Goal: Task Accomplishment & Management: Use online tool/utility

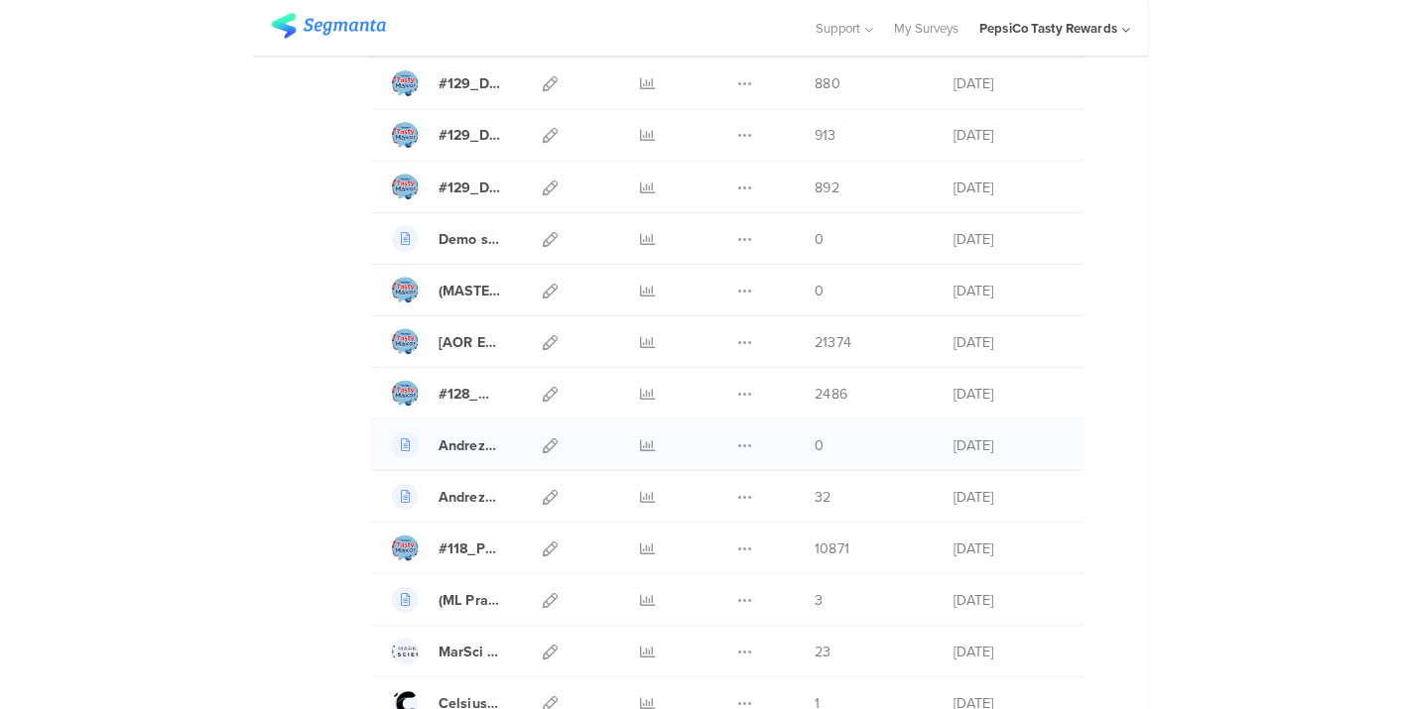
scroll to position [1575, 0]
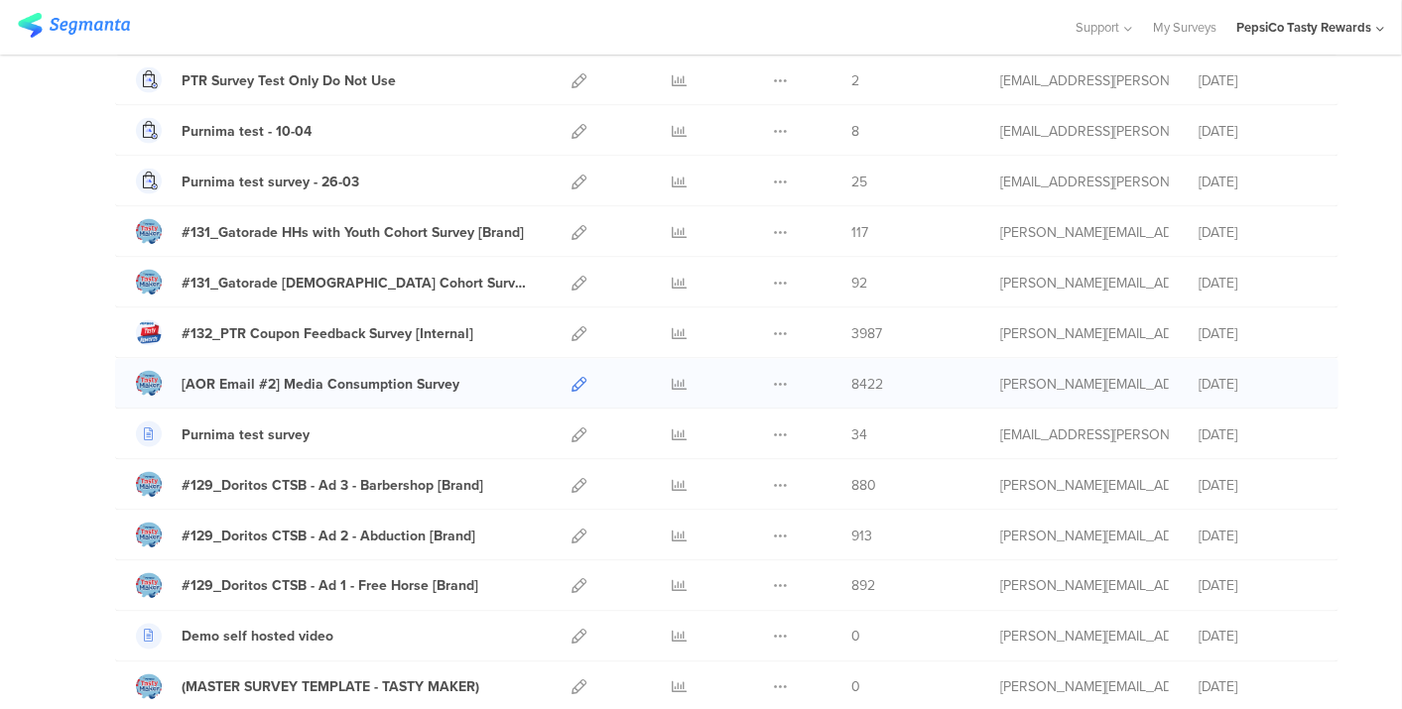
click at [571, 365] on link at bounding box center [578, 384] width 15 height 50
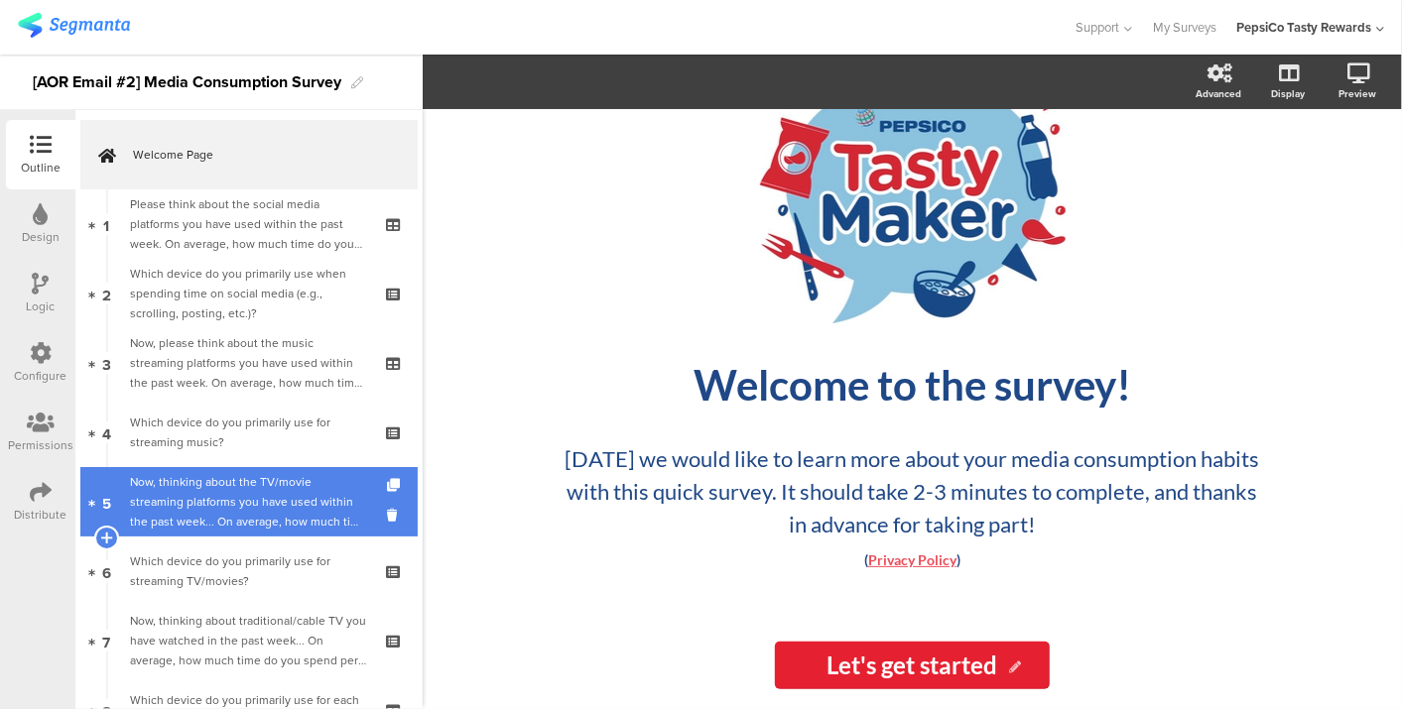
scroll to position [127, 0]
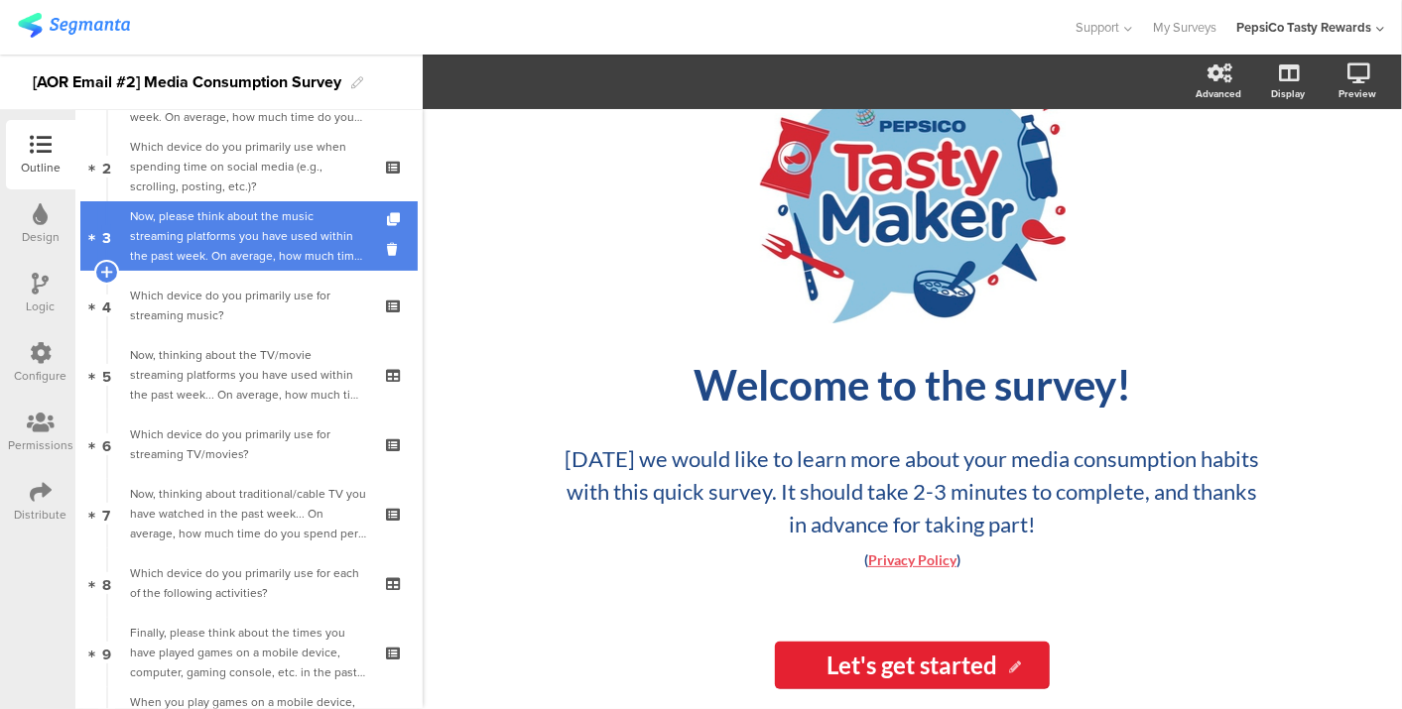
click at [224, 269] on link "3 Now, please think about the music streaming platforms you have used within th…" at bounding box center [248, 235] width 337 height 69
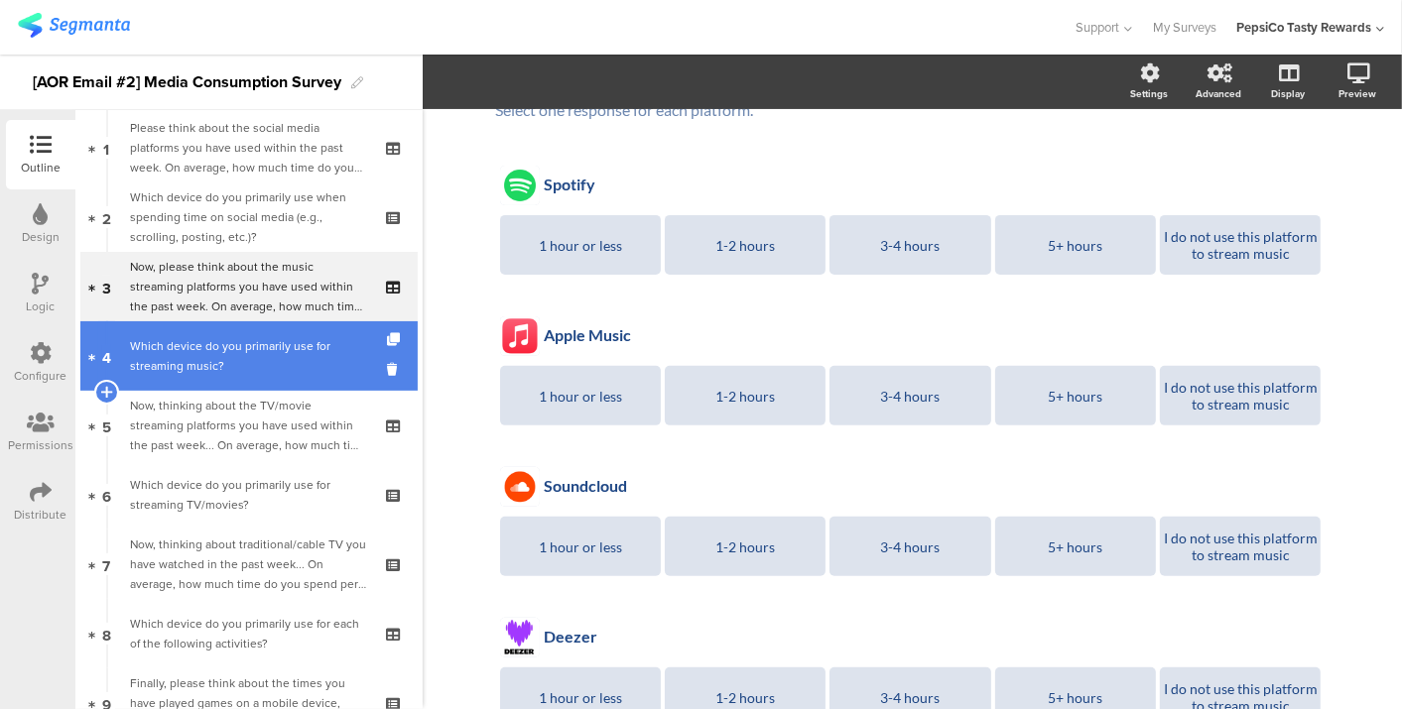
scroll to position [74, 0]
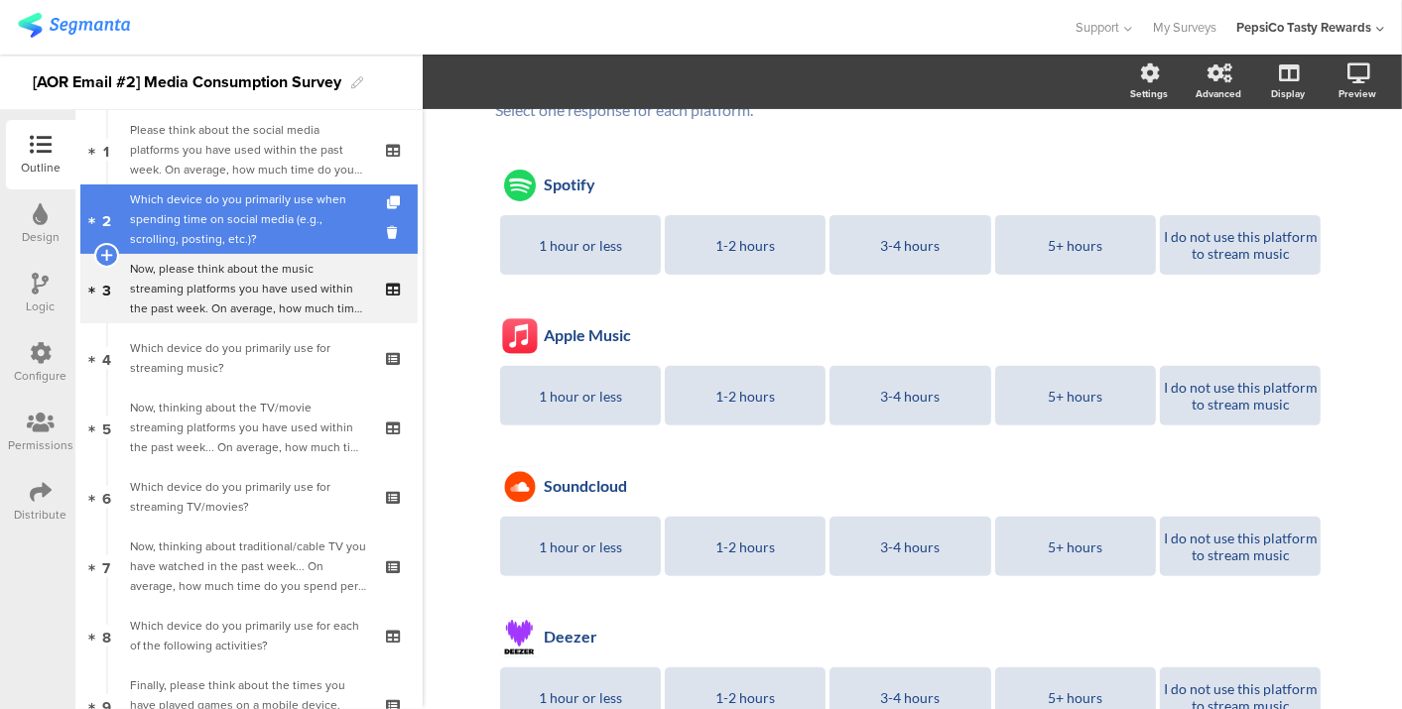
click at [232, 195] on div "Which device do you primarily use when spending time on social media (e.g., scr…" at bounding box center [248, 219] width 237 height 60
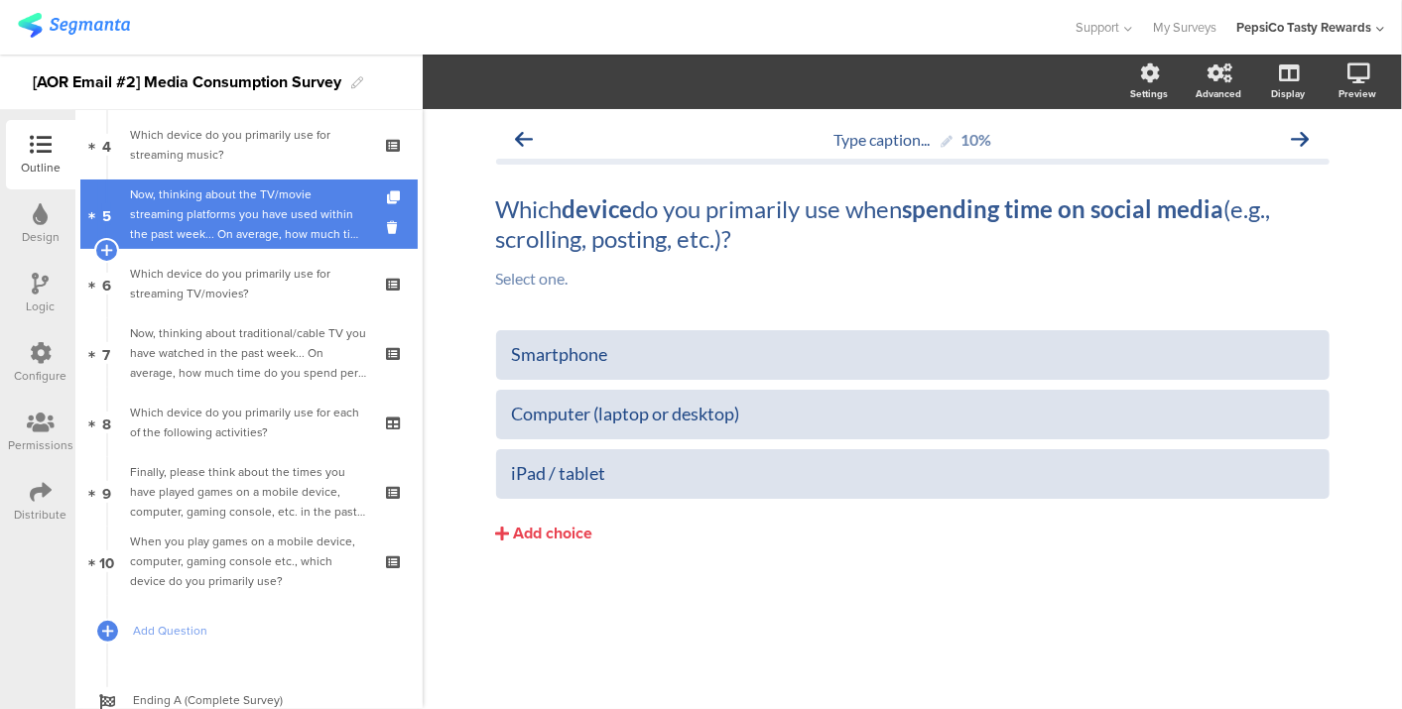
scroll to position [357, 0]
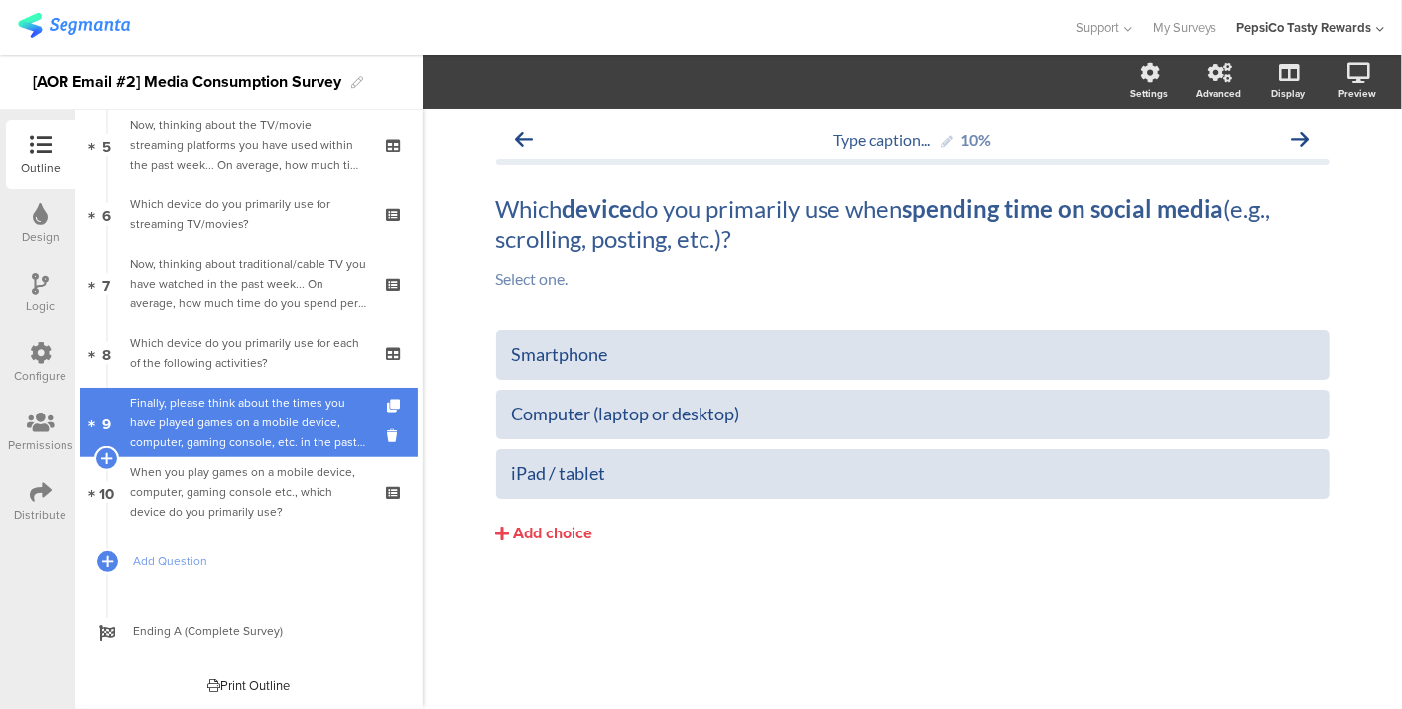
click at [224, 396] on div "Finally, please think about the times you have played games on a mobile device,…" at bounding box center [248, 423] width 237 height 60
